Goal: Navigation & Orientation: Find specific page/section

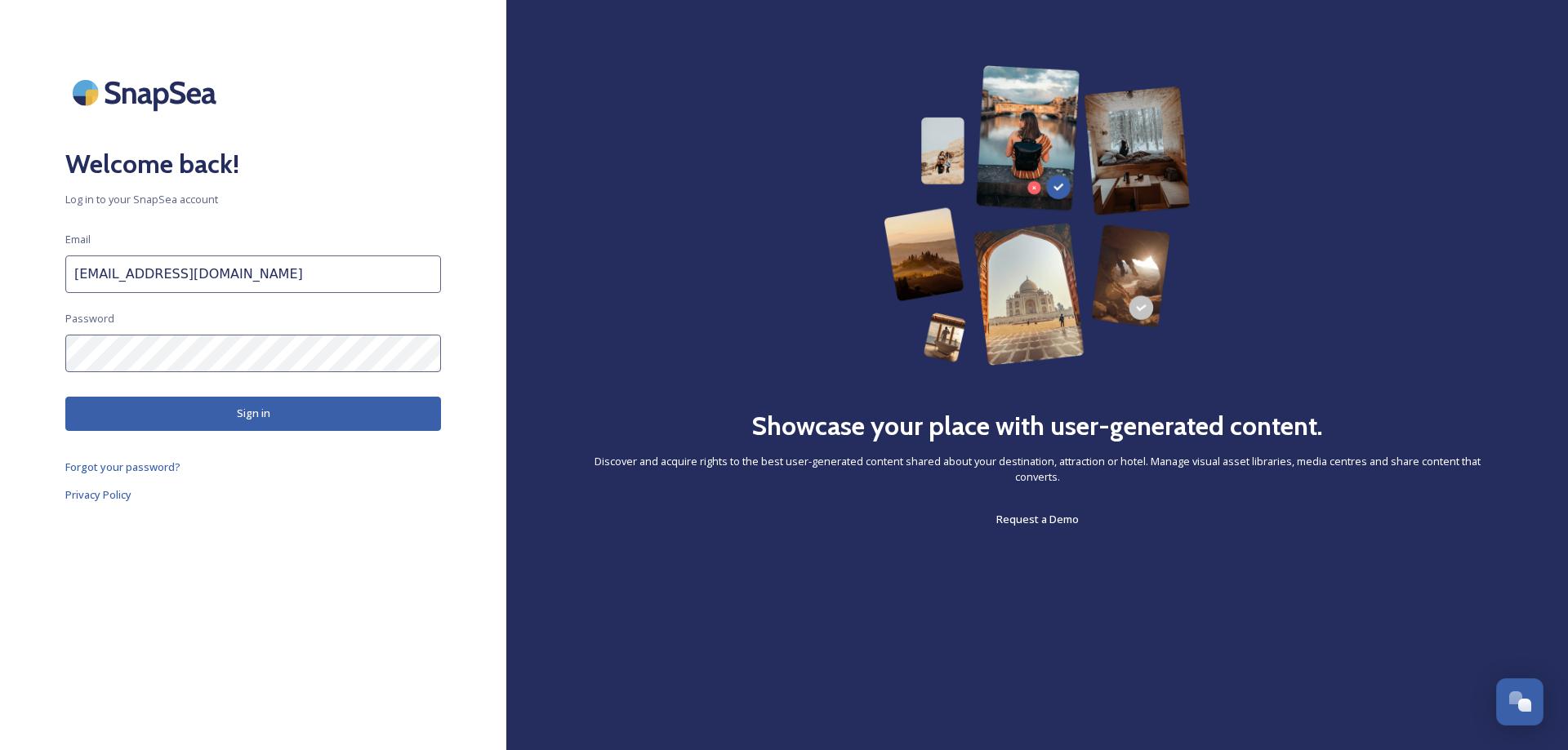
scroll to position [6468, 0]
click at [264, 421] on button "Sign in" at bounding box center [253, 413] width 376 height 34
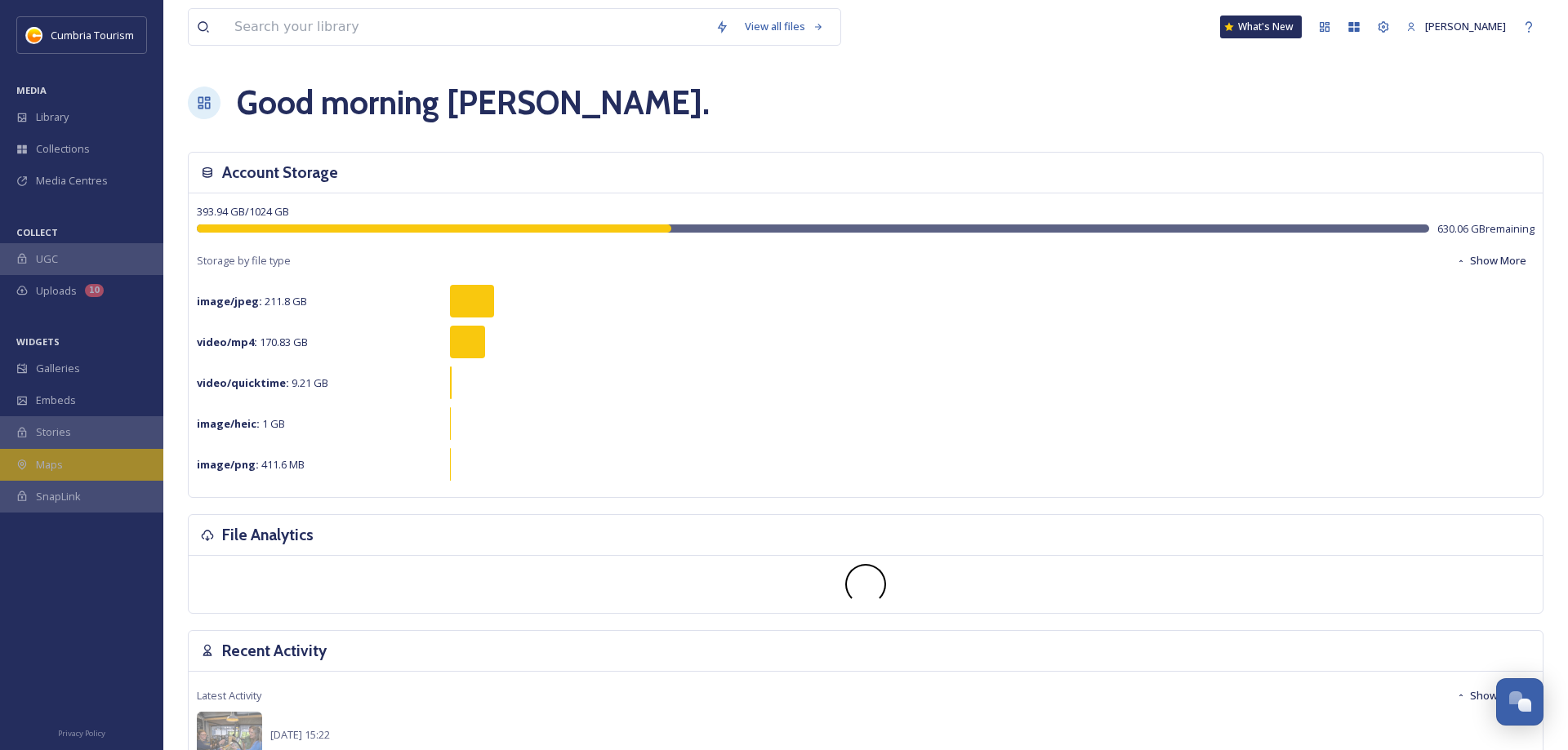
click at [66, 464] on div "Maps" at bounding box center [81, 465] width 164 height 32
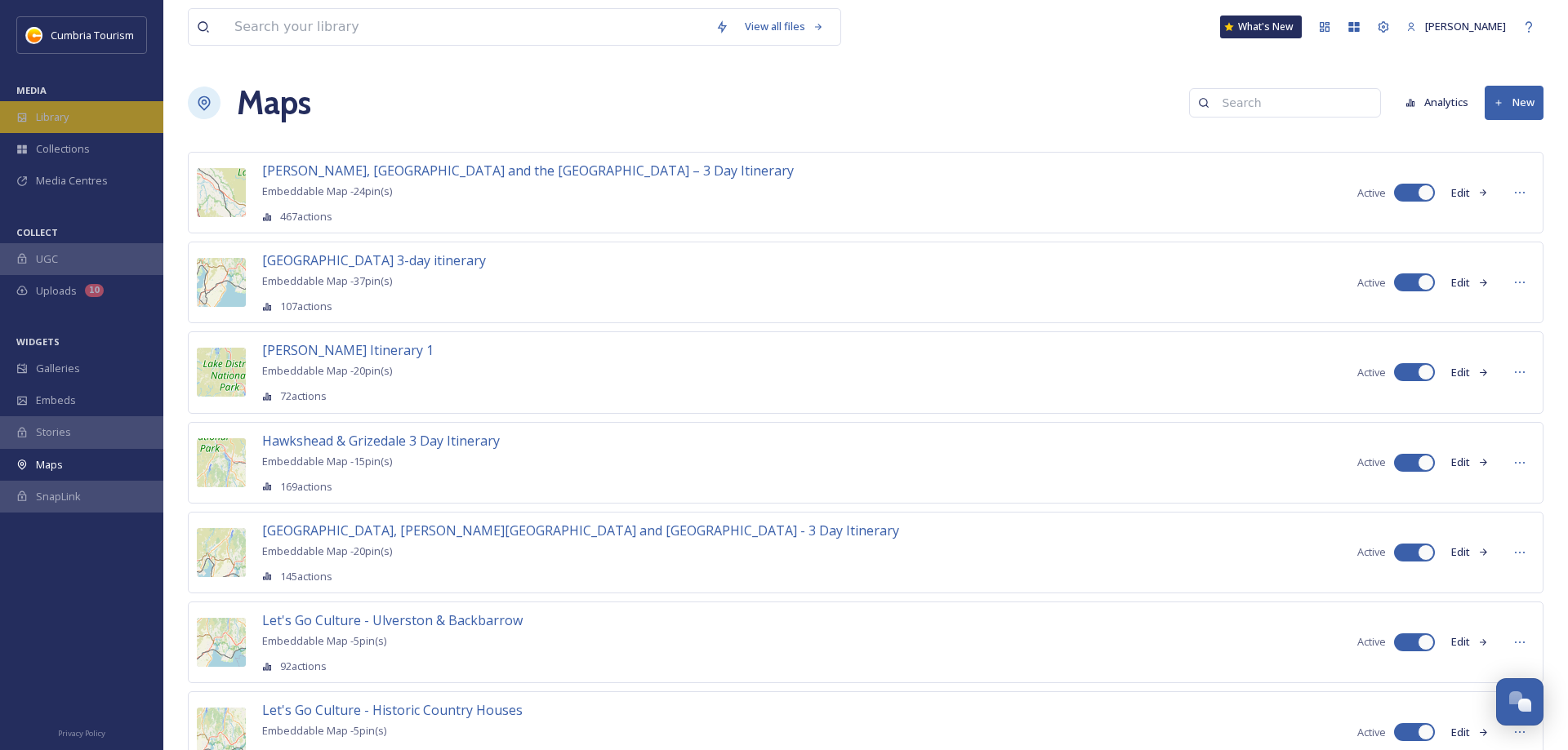
click at [68, 116] on span "Library" at bounding box center [52, 117] width 33 height 16
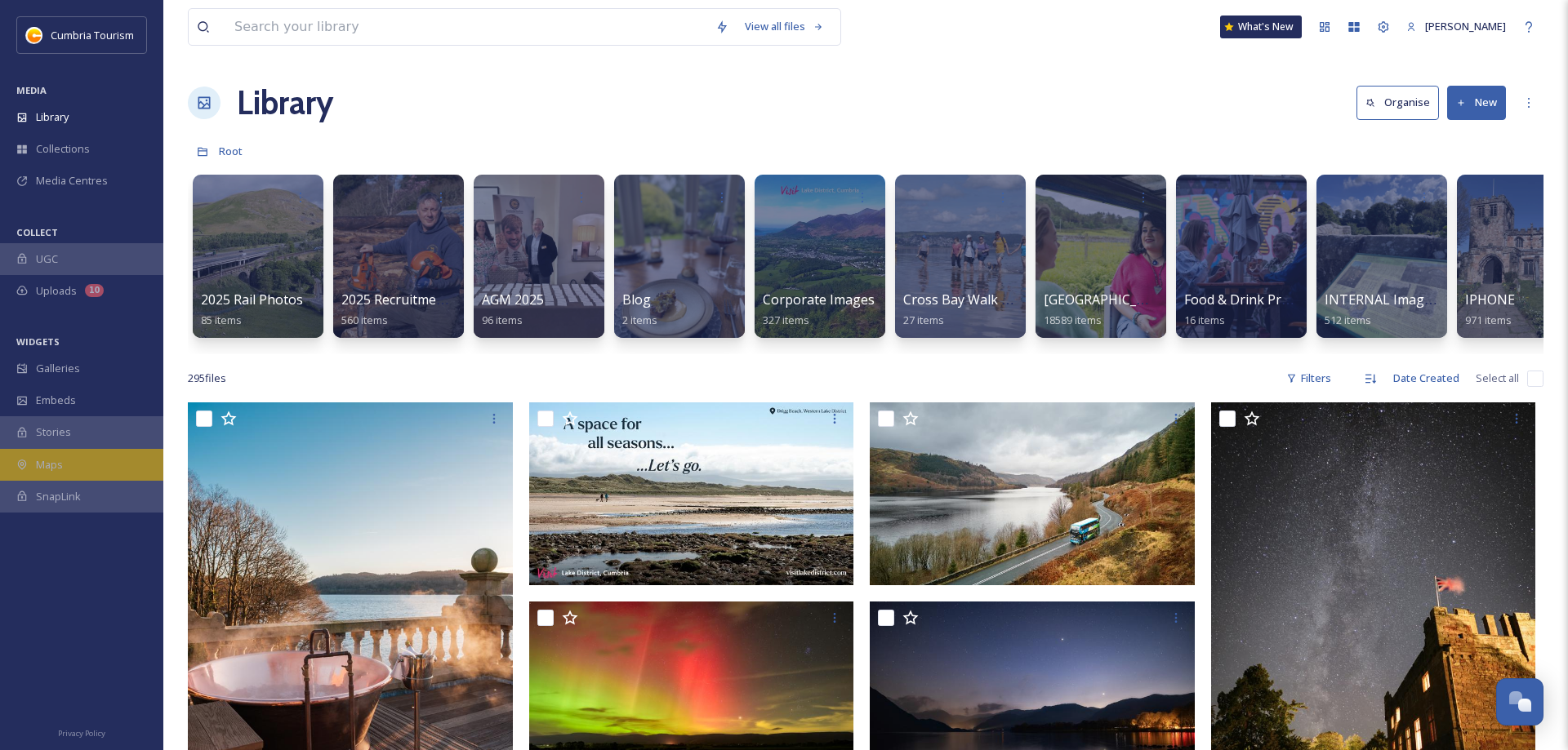
click at [52, 468] on span "Maps" at bounding box center [49, 464] width 27 height 16
